Goal: Information Seeking & Learning: Learn about a topic

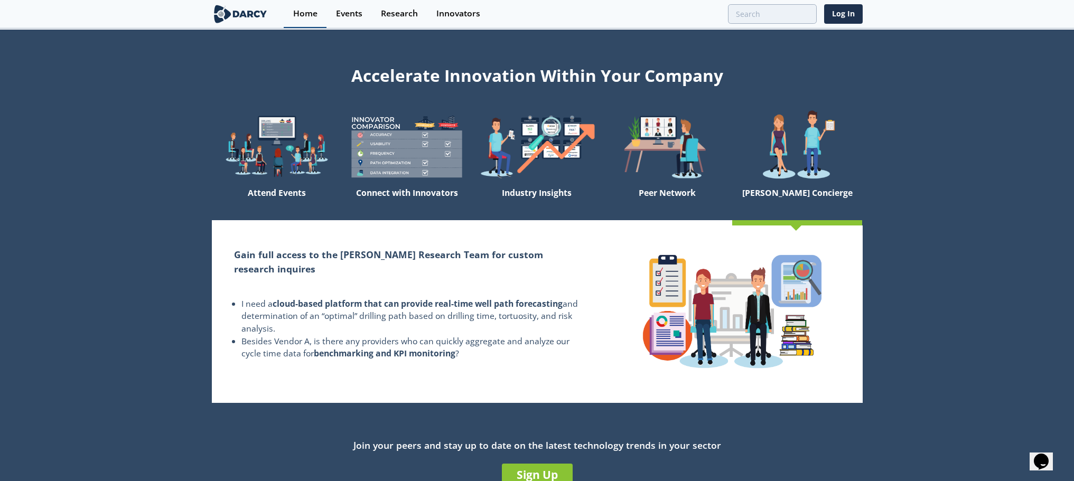
click at [310, 10] on div "Home" at bounding box center [305, 14] width 24 height 8
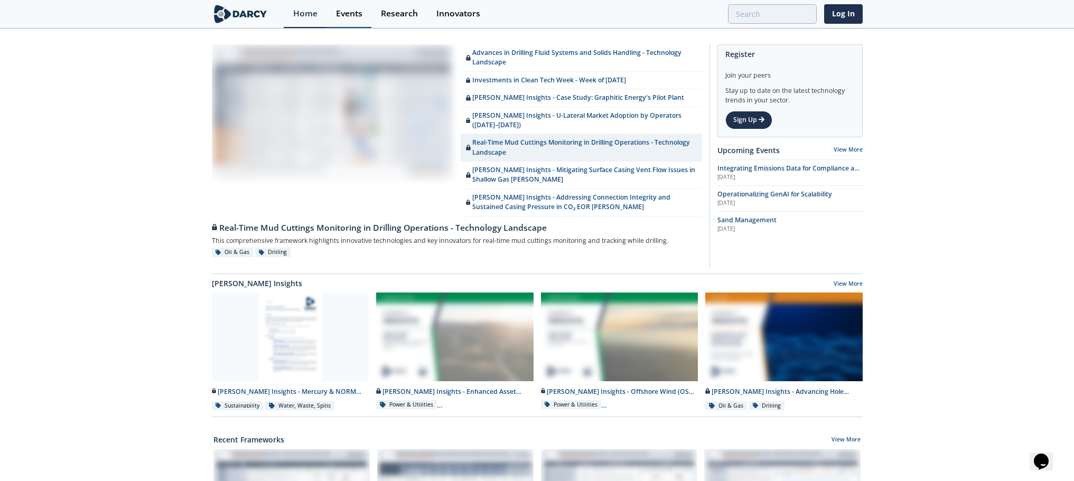
click at [360, 18] on div "Events" at bounding box center [349, 14] width 26 height 8
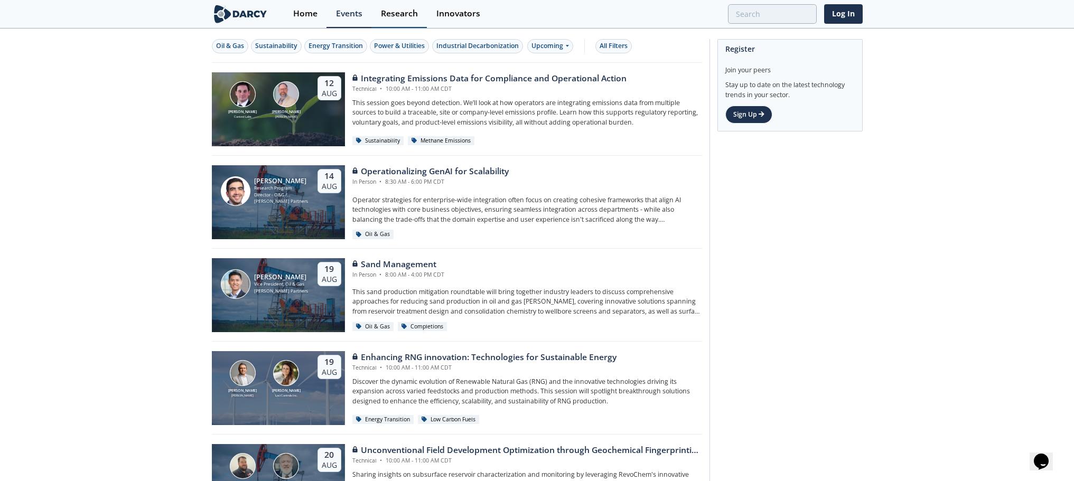
click at [403, 12] on div "Research" at bounding box center [399, 14] width 37 height 8
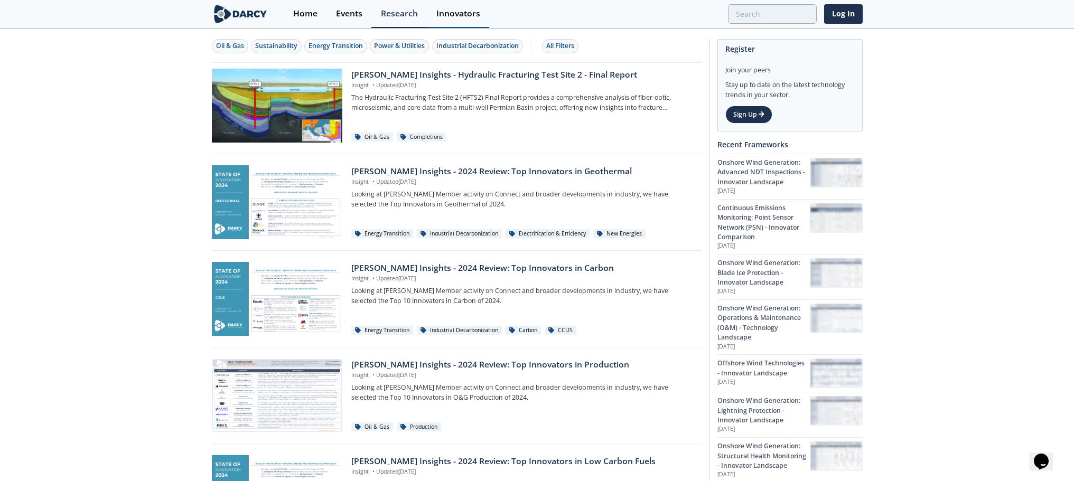
click at [449, 25] on link "Innovators" at bounding box center [458, 14] width 62 height 28
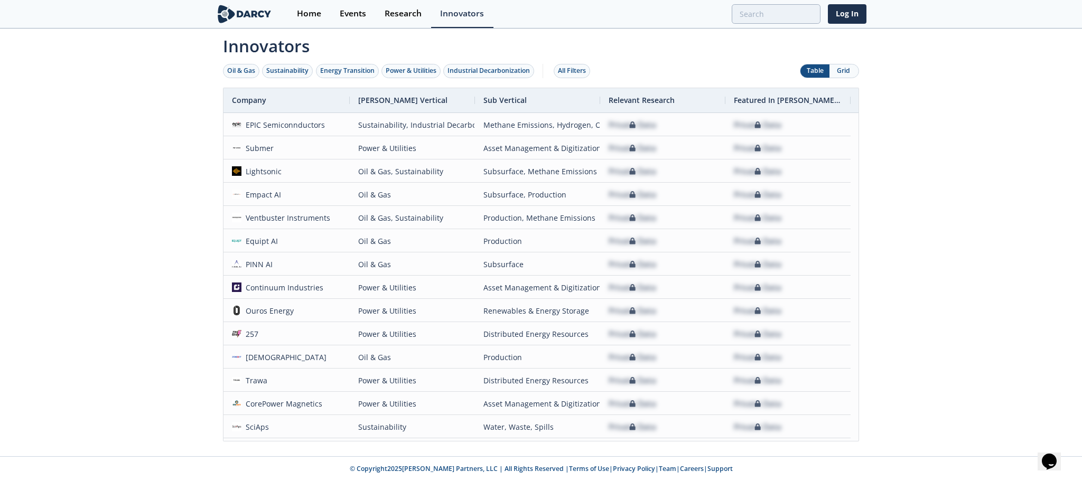
click at [841, 71] on button "Grid" at bounding box center [843, 70] width 29 height 13
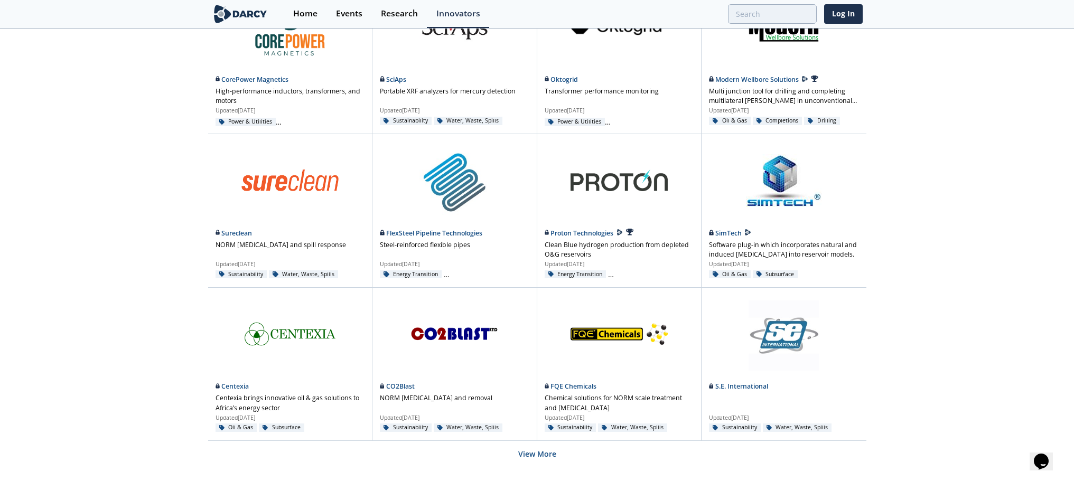
scroll to position [608, 0]
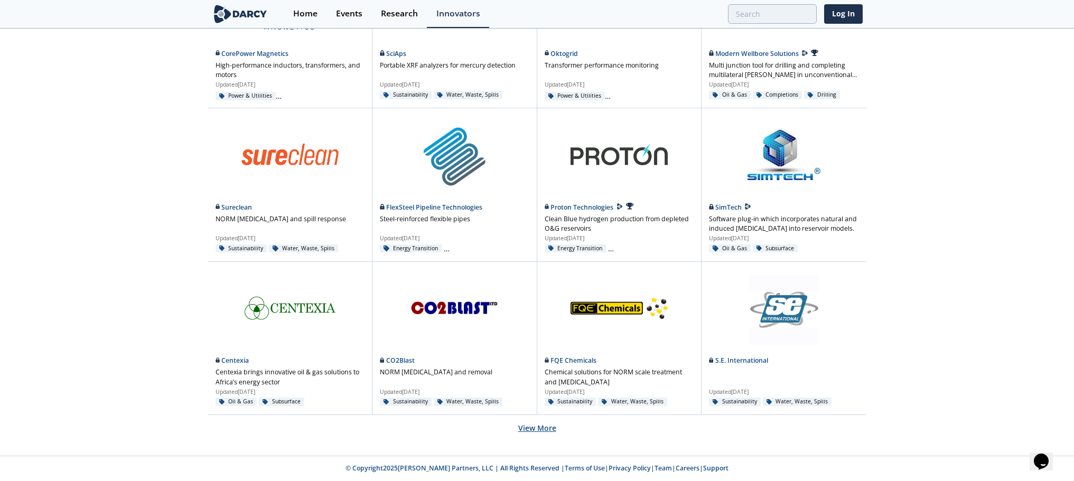
click at [535, 430] on button "View More" at bounding box center [537, 428] width 38 height 26
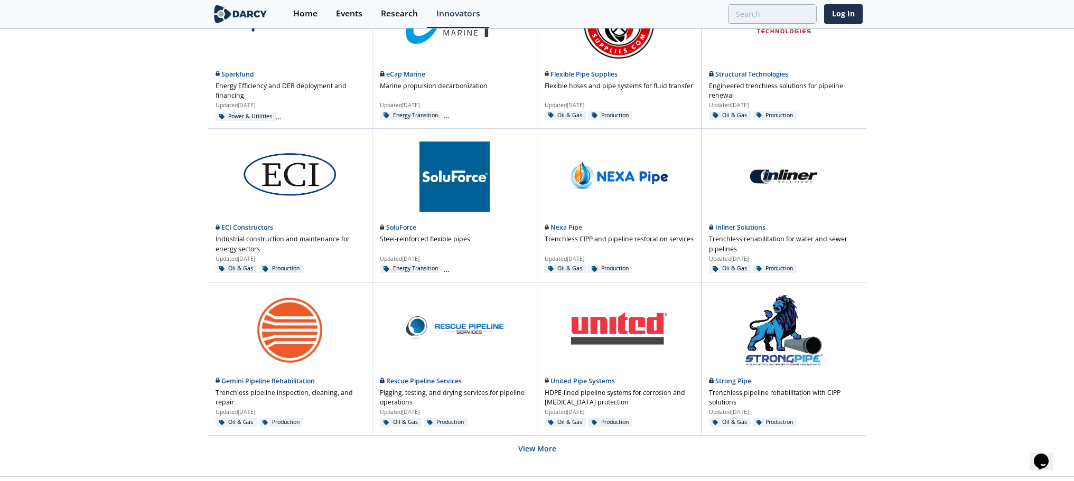
scroll to position [1530, 0]
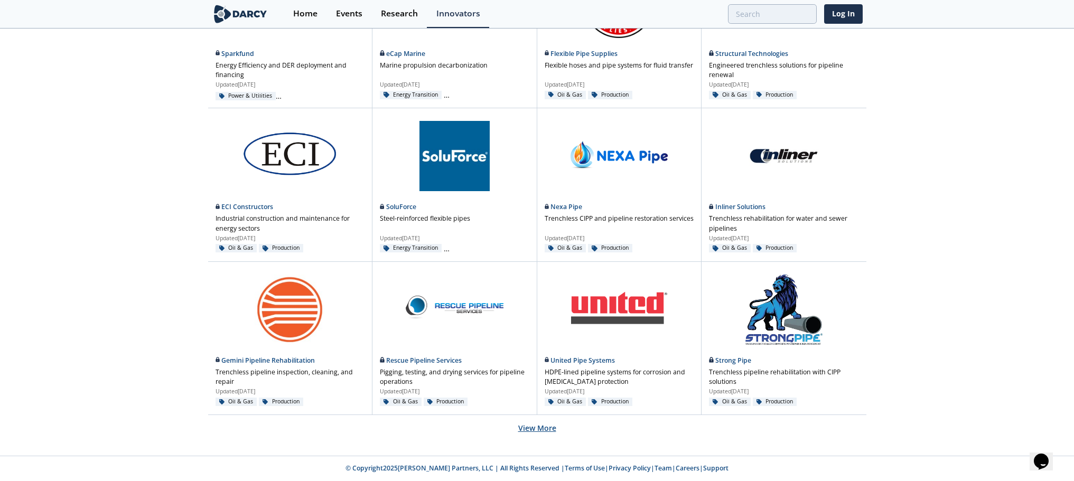
click at [542, 430] on button "View More" at bounding box center [537, 428] width 38 height 26
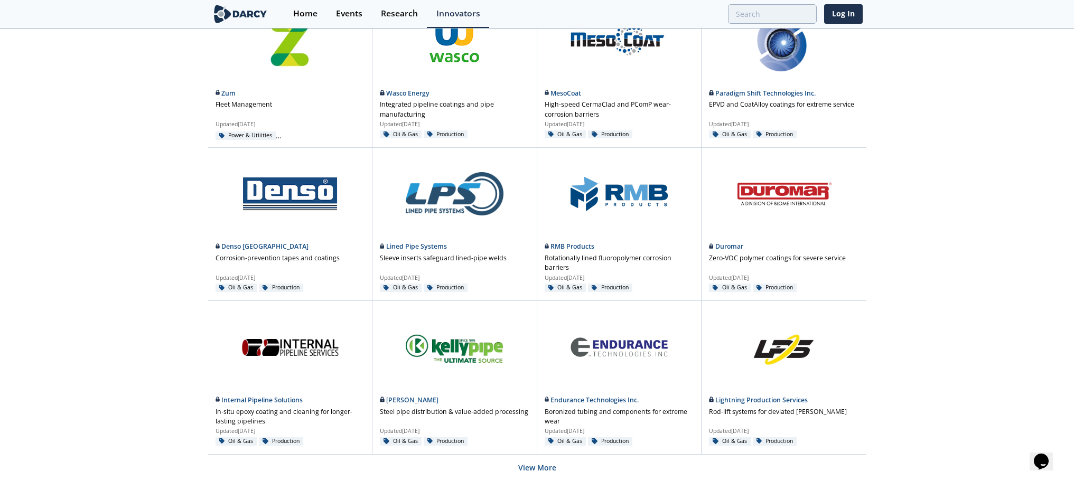
scroll to position [2450, 0]
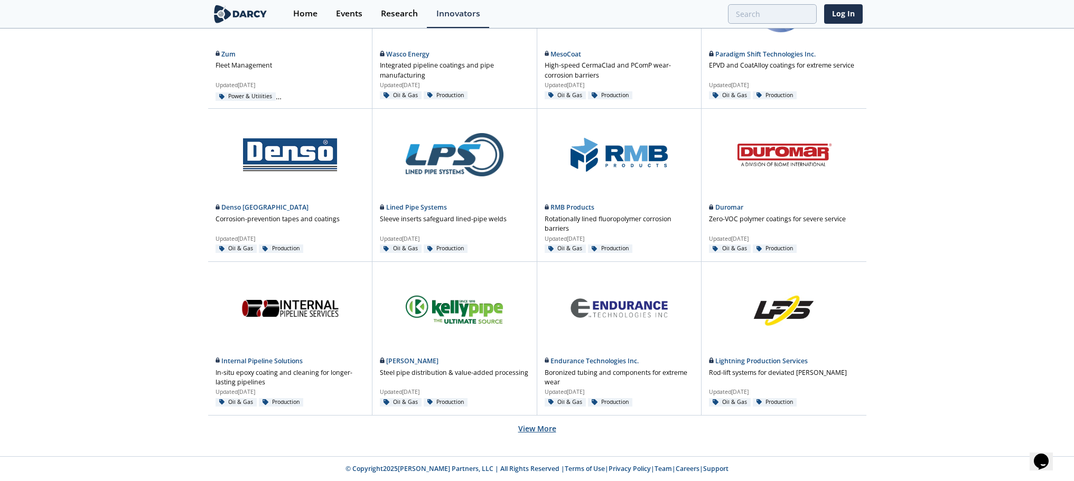
click at [550, 426] on button "View More" at bounding box center [537, 429] width 38 height 26
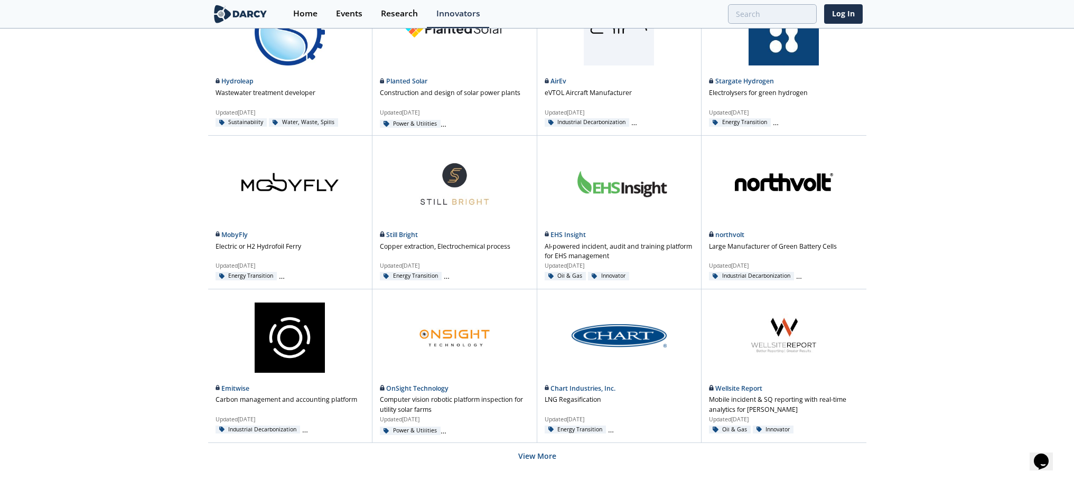
scroll to position [3348, 0]
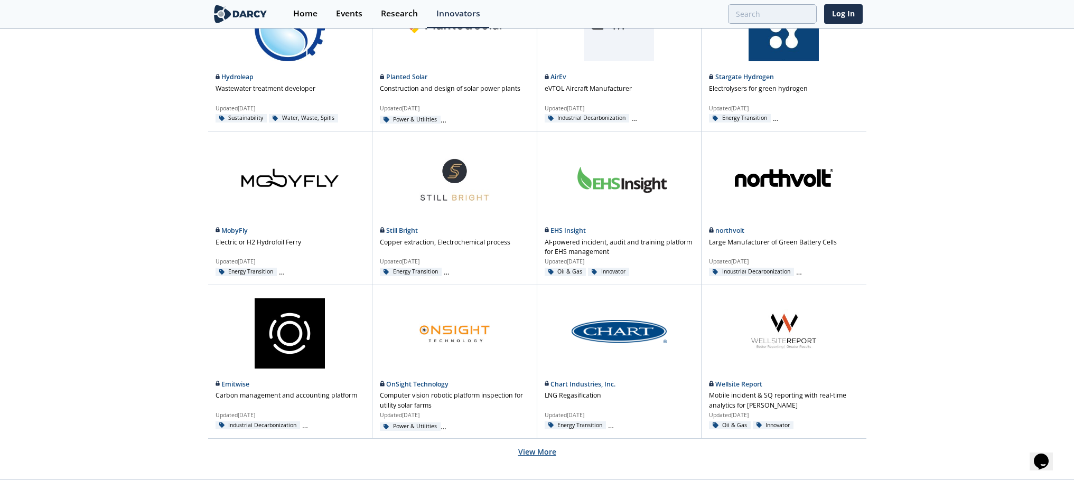
click at [532, 451] on button "View More" at bounding box center [537, 452] width 38 height 26
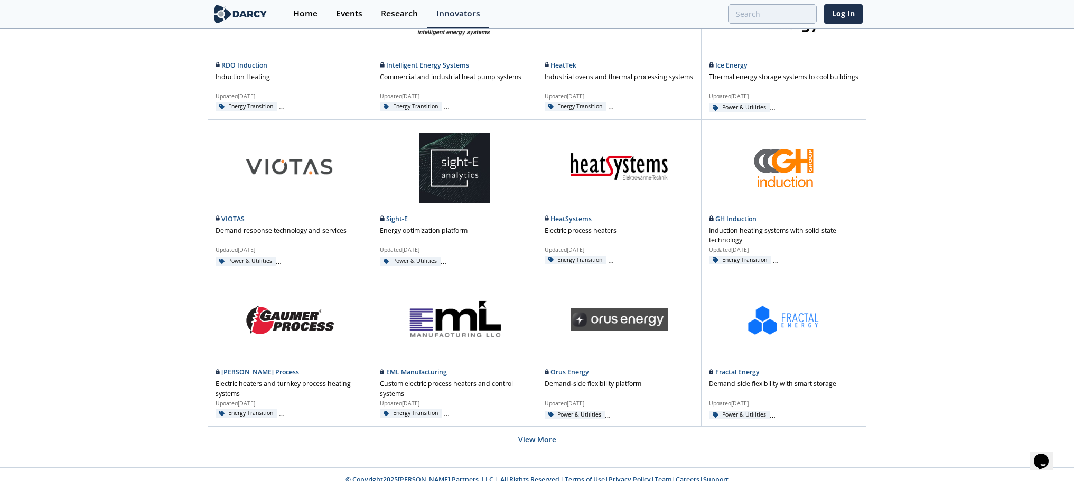
scroll to position [4293, 0]
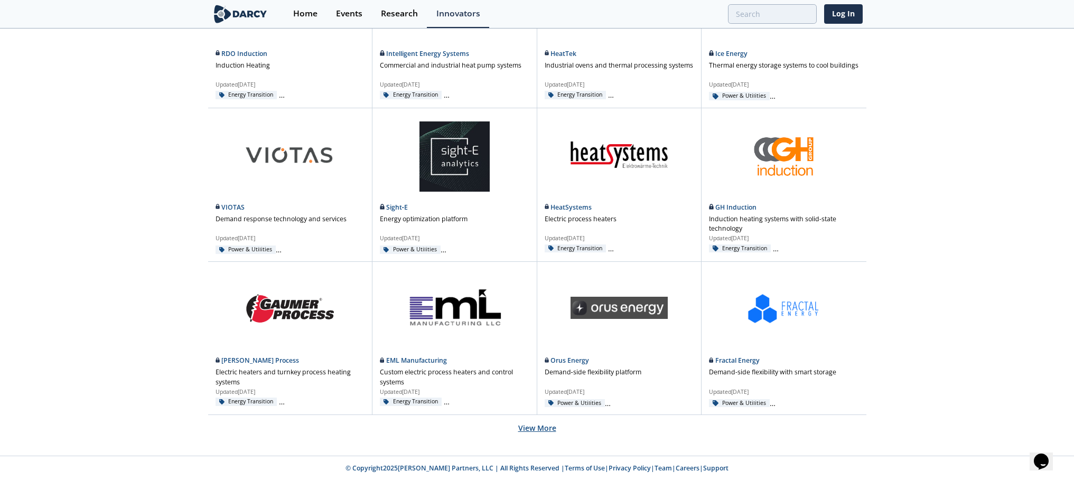
click at [538, 423] on button "View More" at bounding box center [537, 428] width 38 height 26
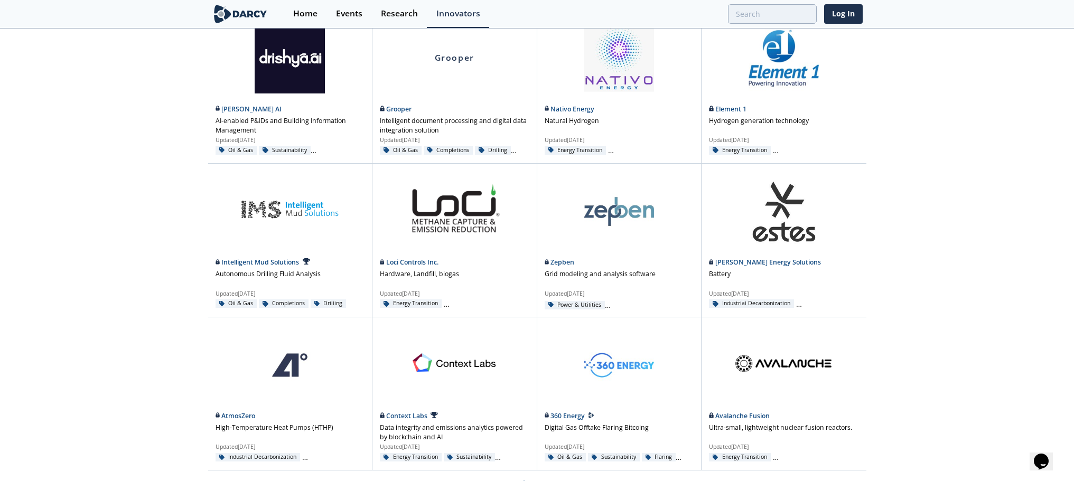
scroll to position [5214, 0]
